Goal: Information Seeking & Learning: Learn about a topic

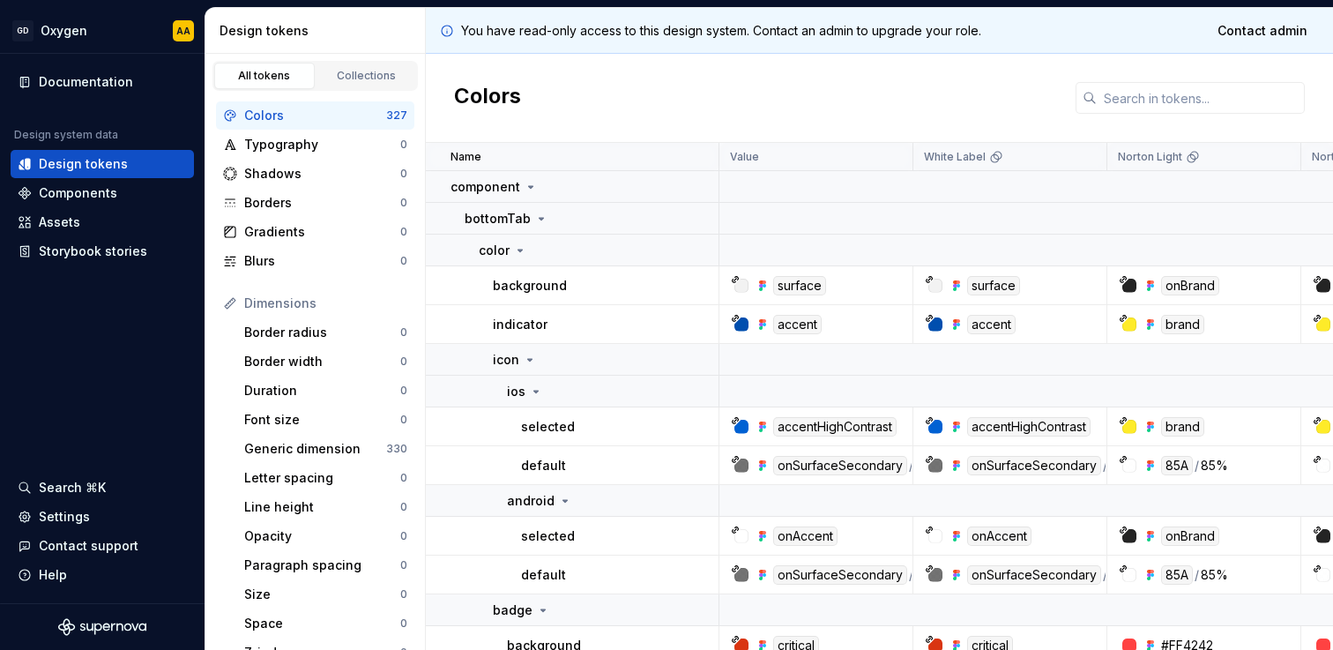
click at [101, 189] on div "Components" at bounding box center [78, 193] width 78 height 18
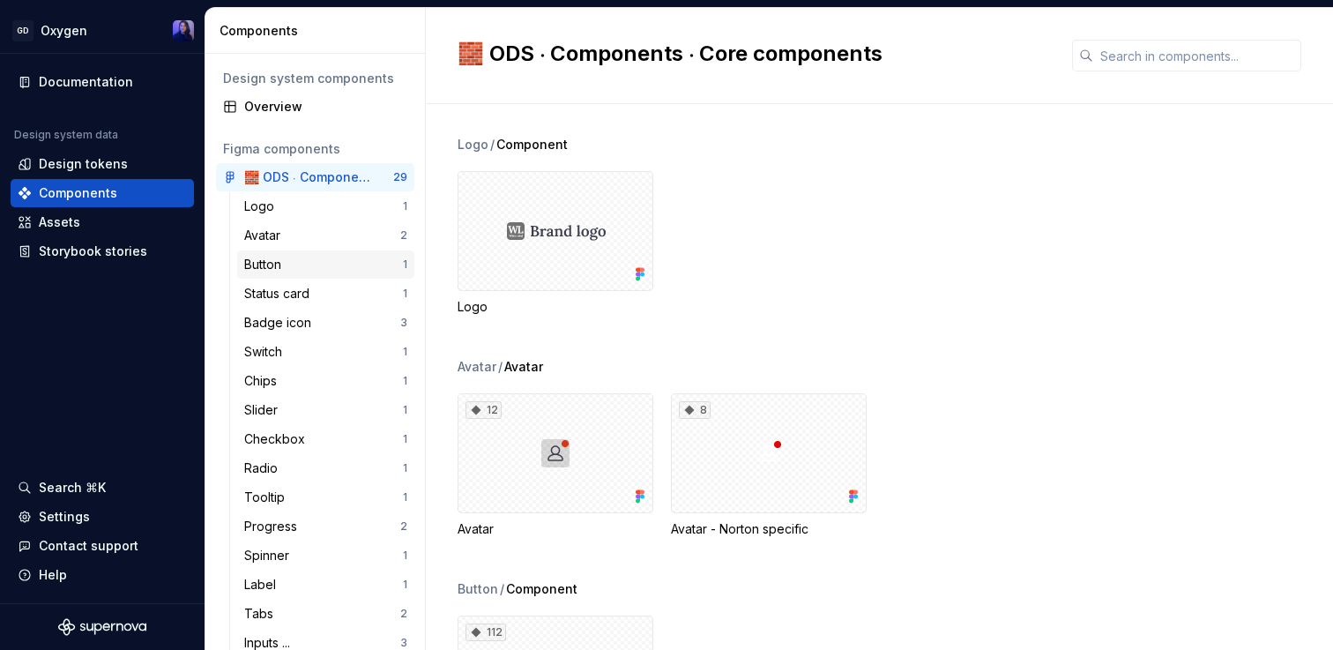
click at [281, 267] on div "Button" at bounding box center [266, 265] width 44 height 18
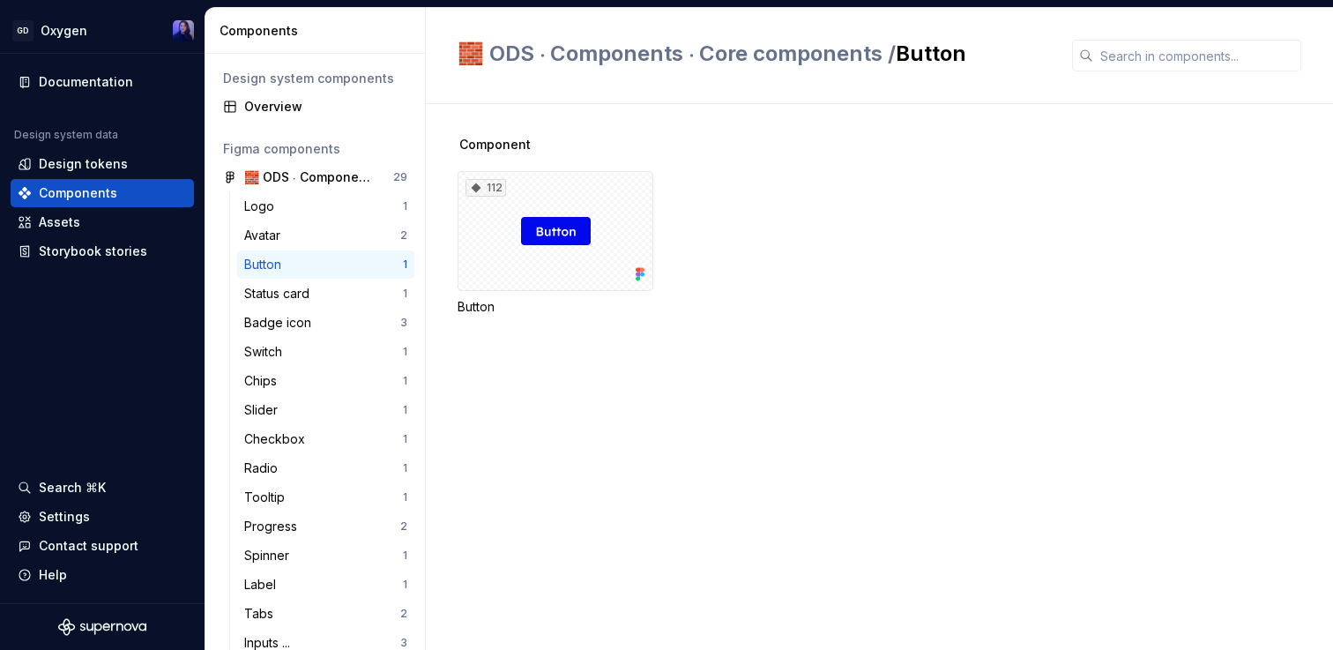
click at [788, 203] on div "112 Button" at bounding box center [895, 243] width 875 height 145
click at [620, 198] on div "112" at bounding box center [556, 231] width 196 height 120
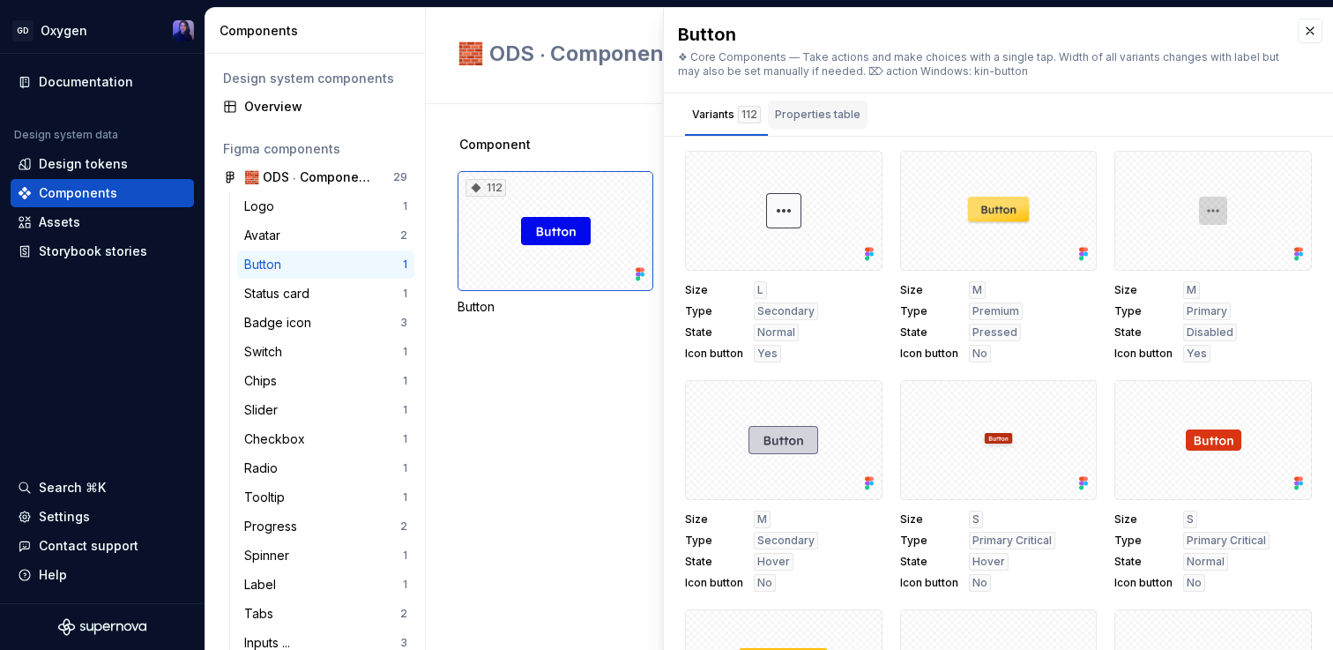
click at [808, 108] on div "Properties table" at bounding box center [818, 115] width 86 height 18
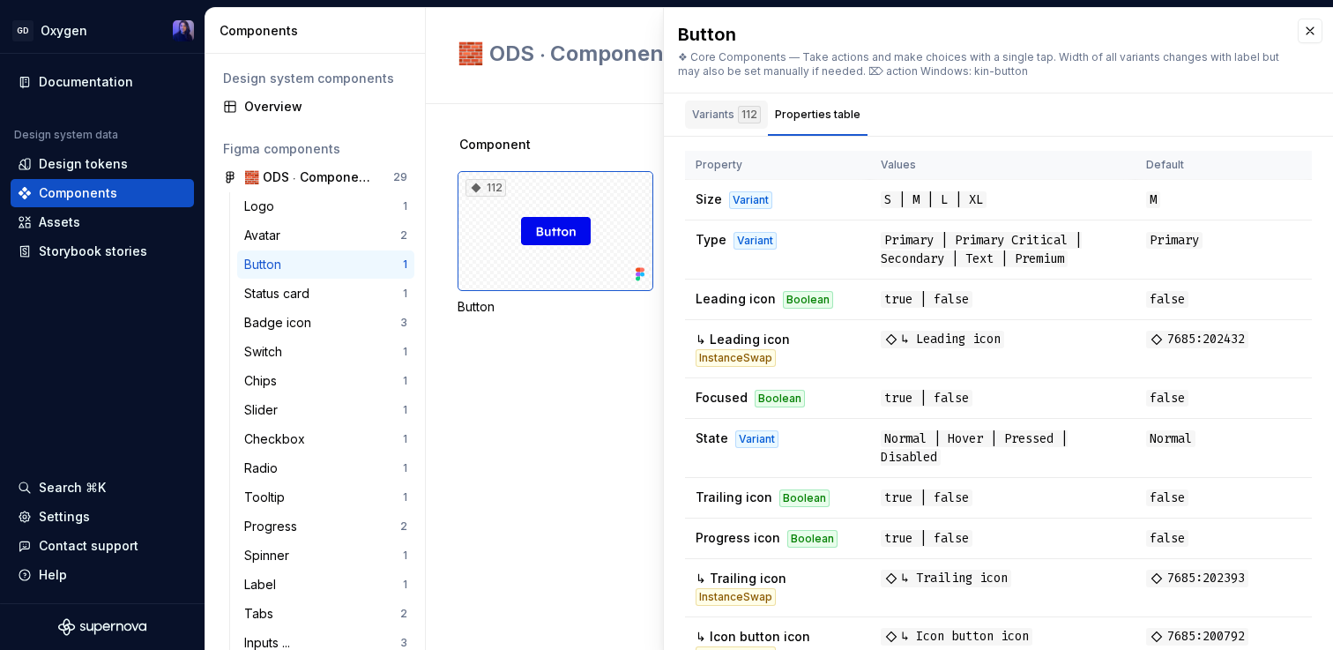
click at [717, 110] on div "Variants 112" at bounding box center [726, 115] width 69 height 18
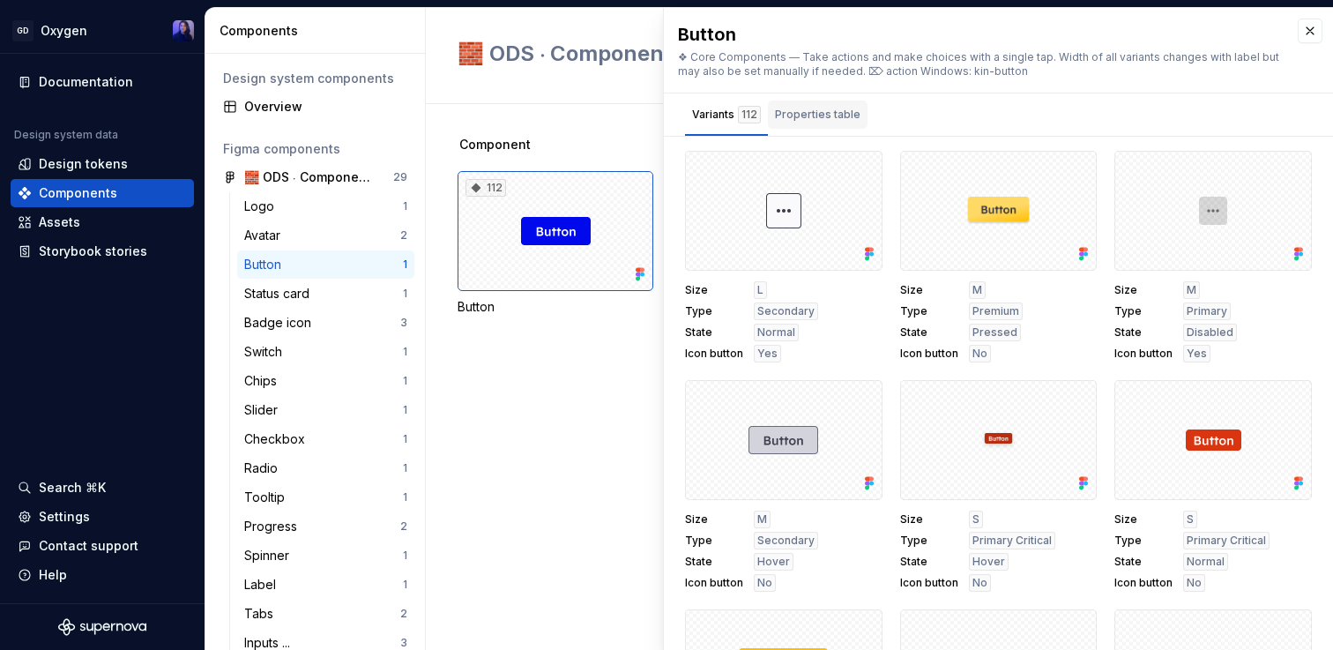
click at [801, 117] on div "Properties table" at bounding box center [818, 115] width 86 height 18
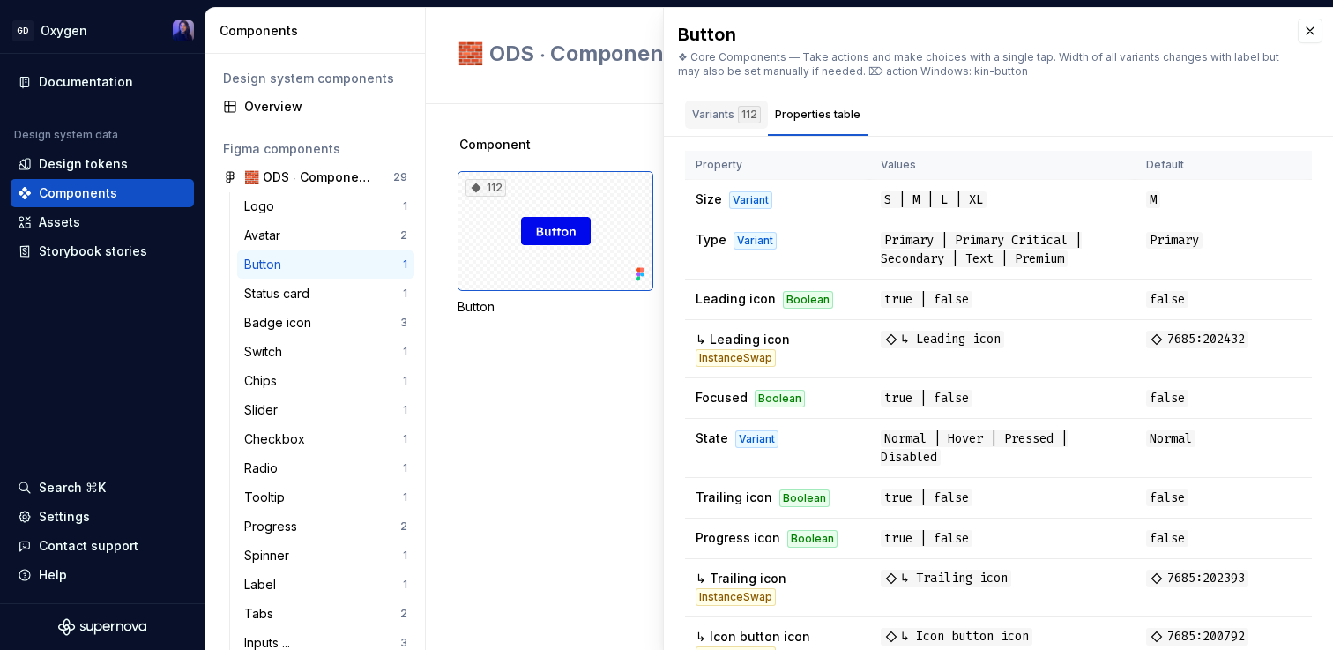
click at [725, 108] on div "Variants 112" at bounding box center [726, 115] width 69 height 18
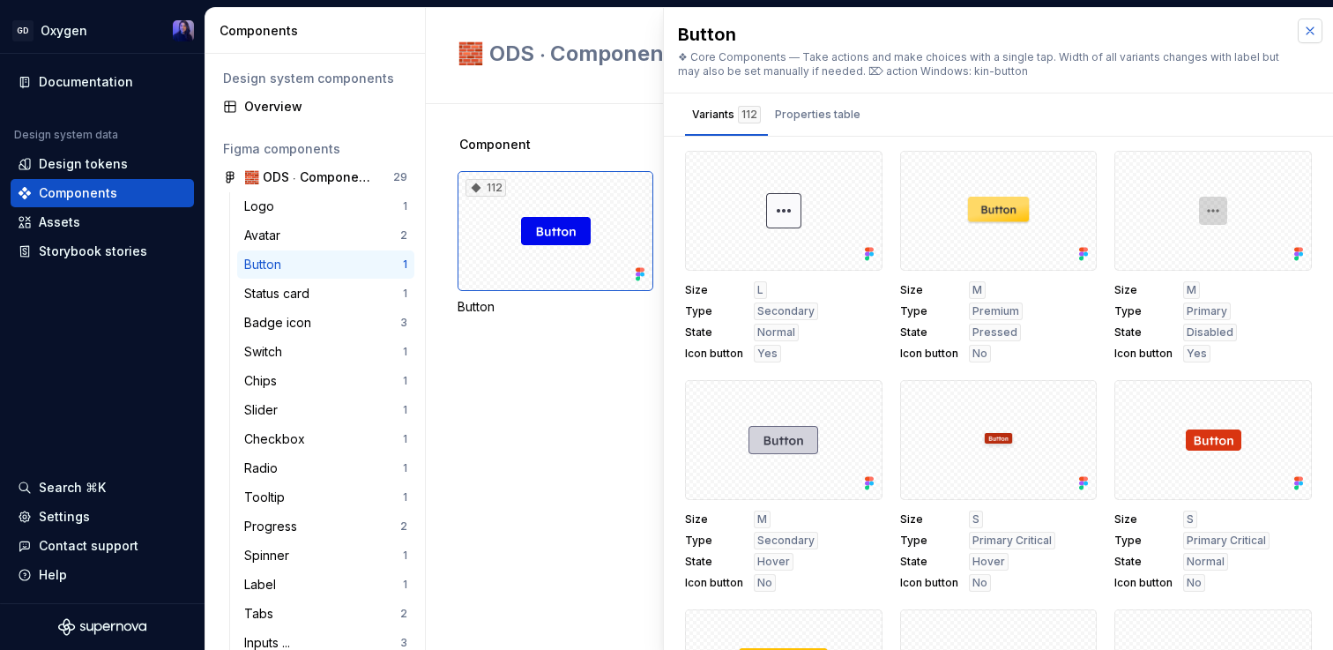
click at [1315, 27] on button "button" at bounding box center [1310, 31] width 25 height 25
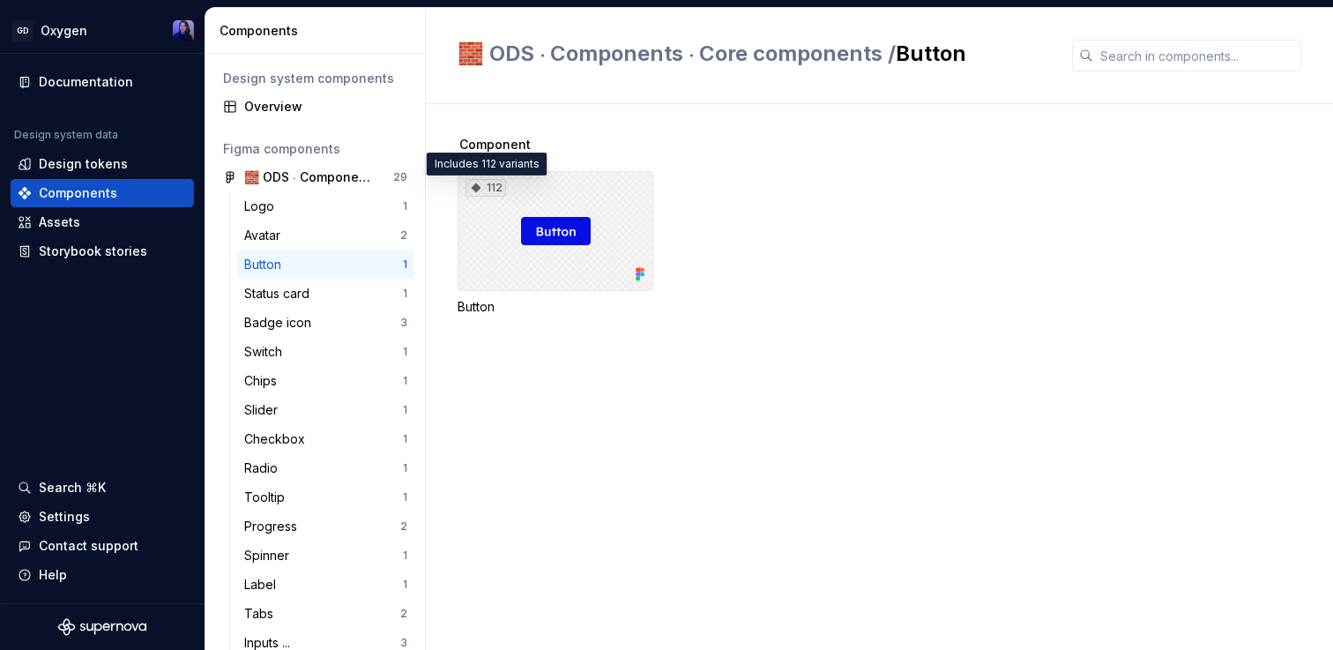
click at [484, 187] on div "112" at bounding box center [485, 188] width 41 height 18
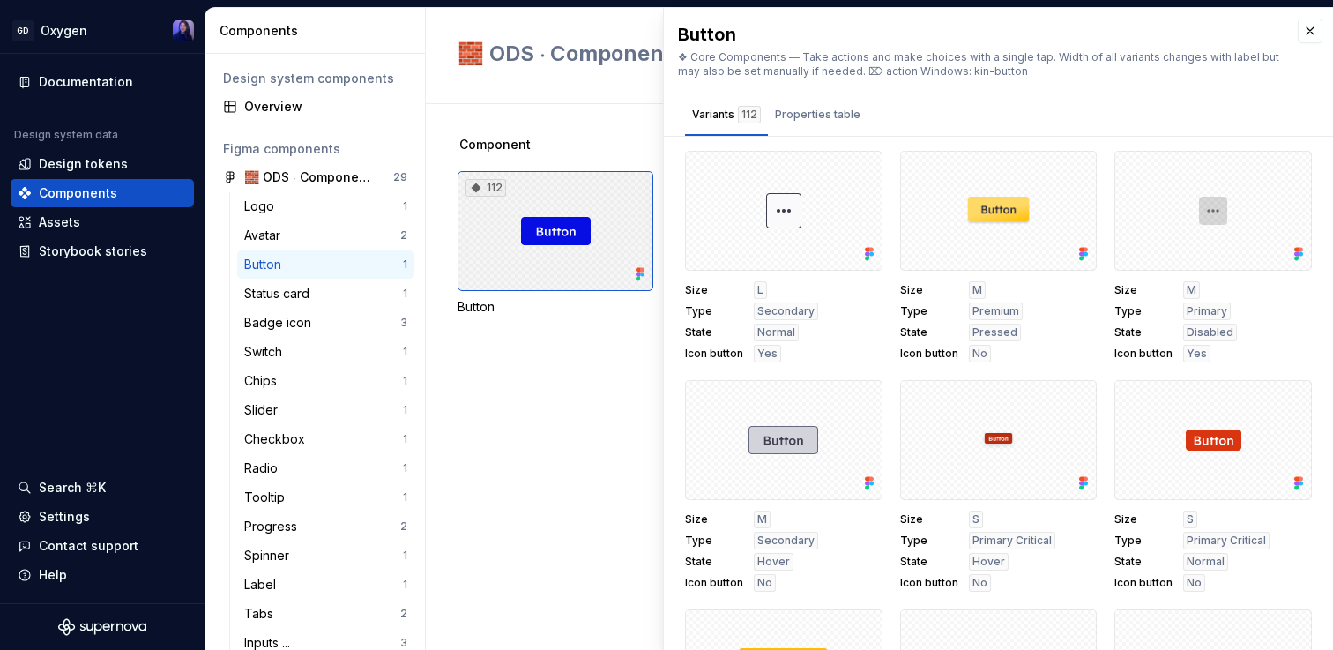
click at [520, 224] on div "112" at bounding box center [556, 231] width 196 height 120
click at [777, 205] on div at bounding box center [783, 211] width 197 height 120
click at [713, 209] on div at bounding box center [783, 211] width 197 height 120
click at [511, 428] on div "Component 112 Button" at bounding box center [895, 377] width 875 height 546
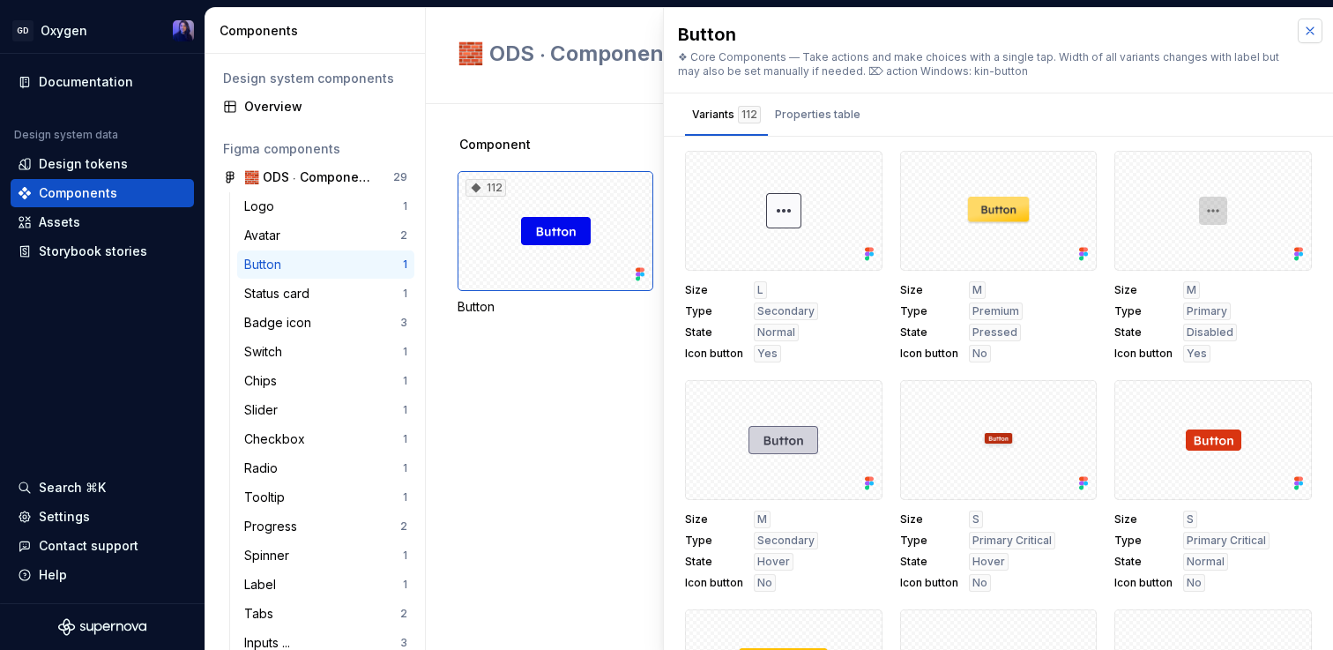
click at [1308, 38] on button "button" at bounding box center [1310, 31] width 25 height 25
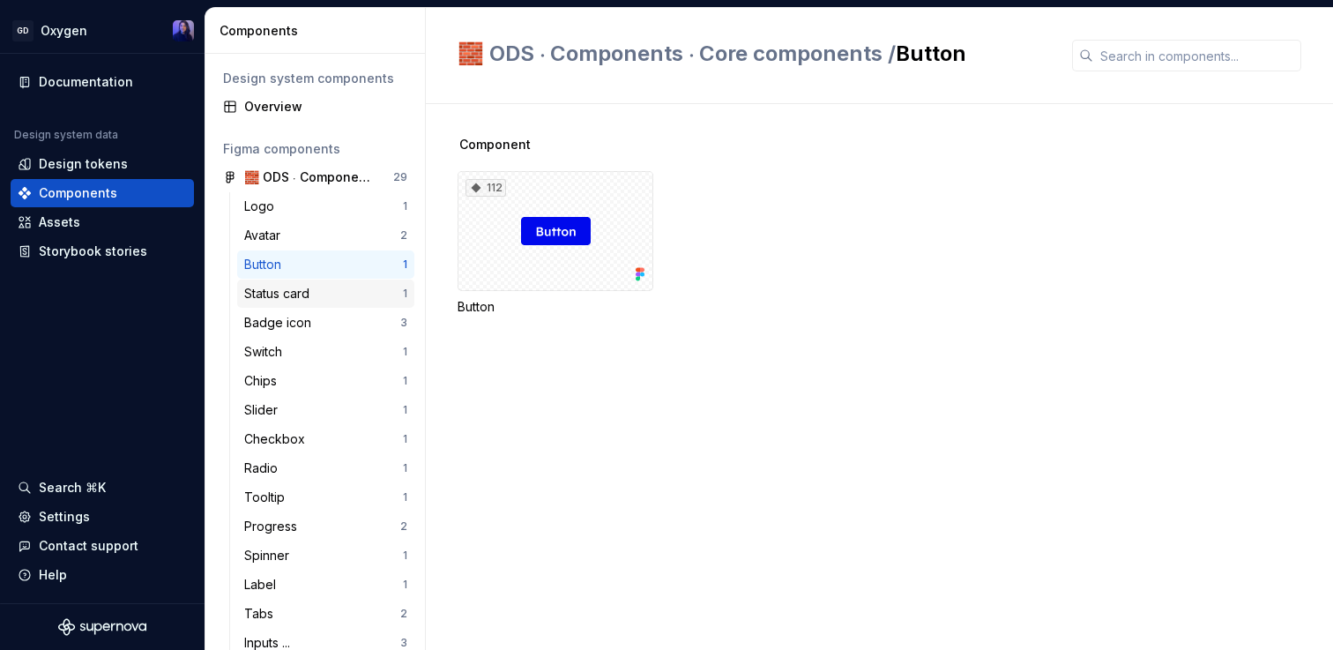
click at [309, 298] on div "Status card" at bounding box center [280, 294] width 72 height 18
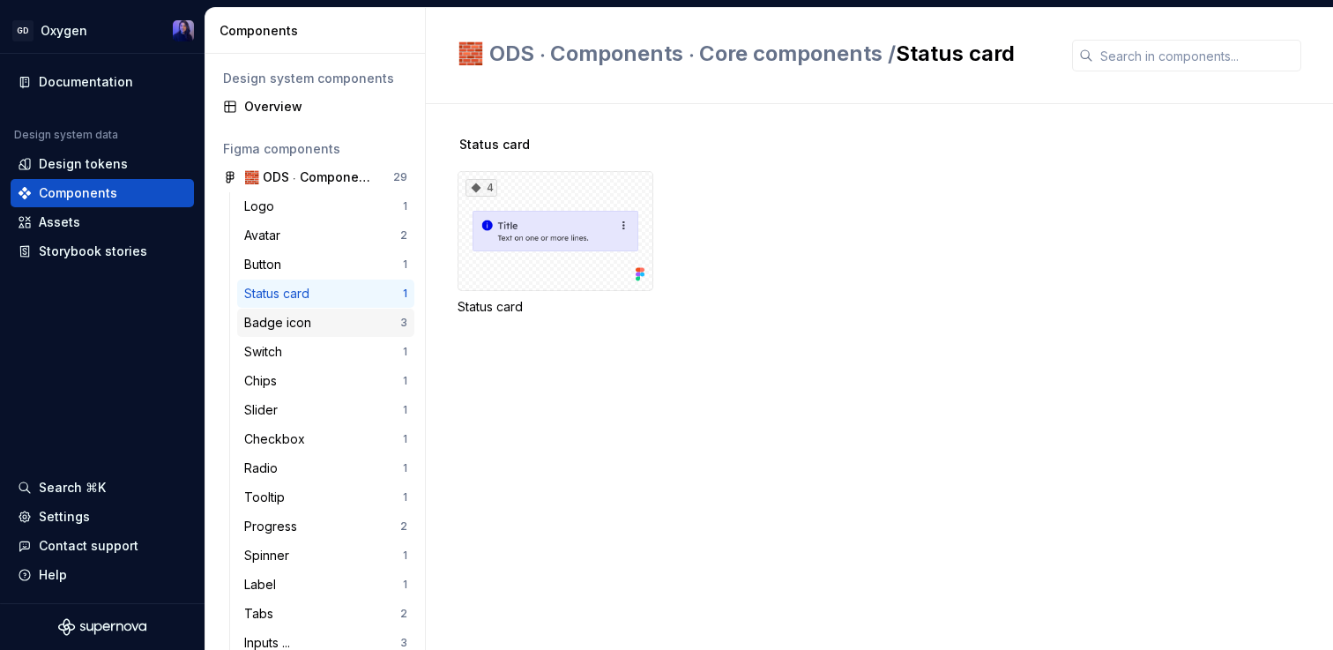
click at [268, 326] on div "Badge icon" at bounding box center [281, 323] width 74 height 18
